Goal: Task Accomplishment & Management: Manage account settings

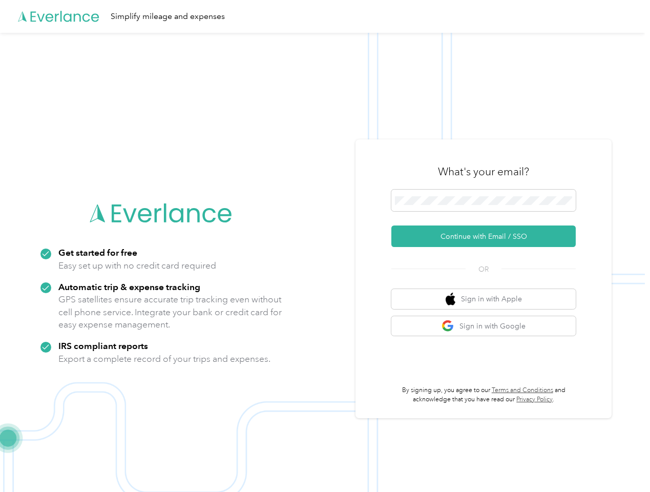
click at [325, 246] on img at bounding box center [322, 279] width 645 height 492
click at [325, 16] on div "Simplify mileage and expenses" at bounding box center [322, 16] width 645 height 33
click at [487, 236] on button "Continue with Email / SSO" at bounding box center [483, 236] width 184 height 22
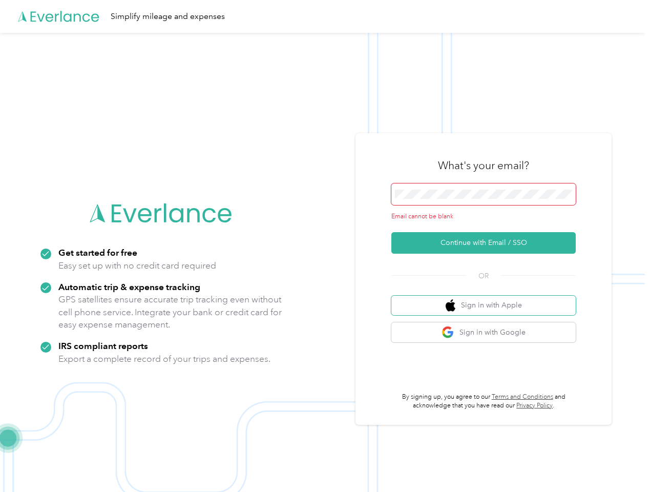
click at [487, 299] on button "Sign in with Apple" at bounding box center [483, 305] width 184 height 20
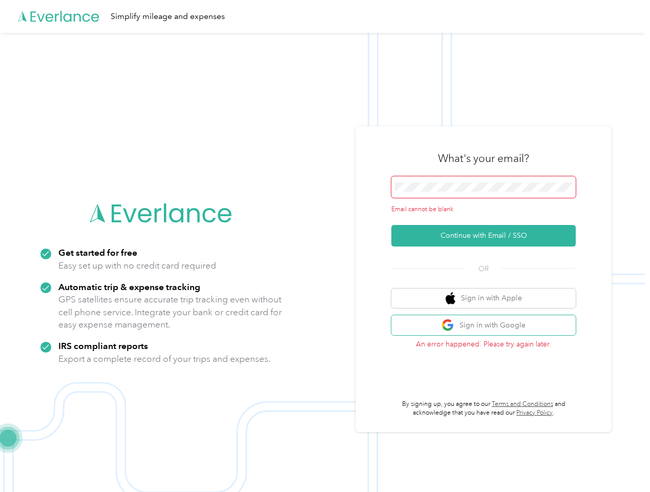
click at [487, 326] on button "Sign in with Google" at bounding box center [483, 325] width 184 height 20
